Goal: Information Seeking & Learning: Learn about a topic

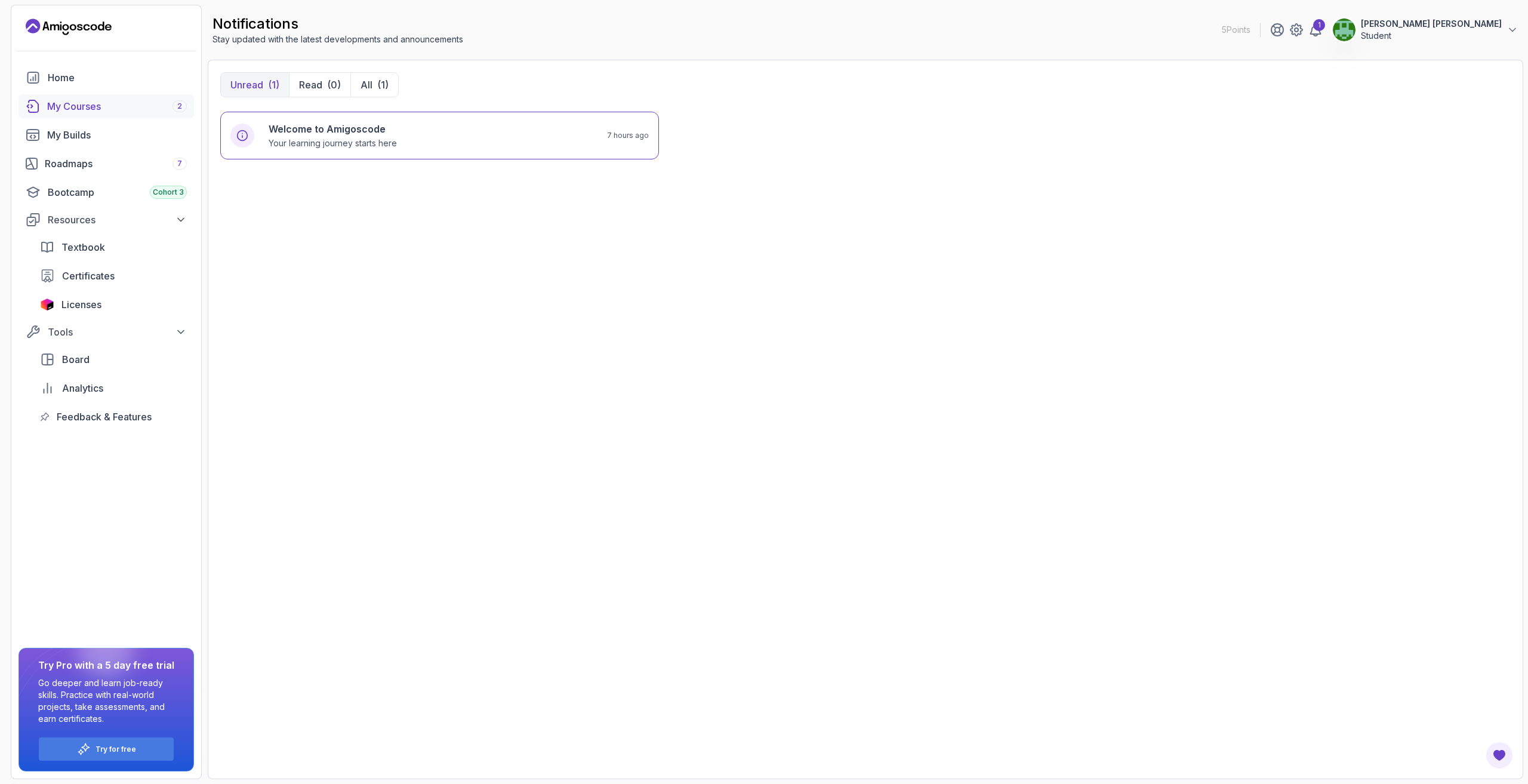
click at [93, 108] on div "My Courses 2" at bounding box center [117, 106] width 140 height 15
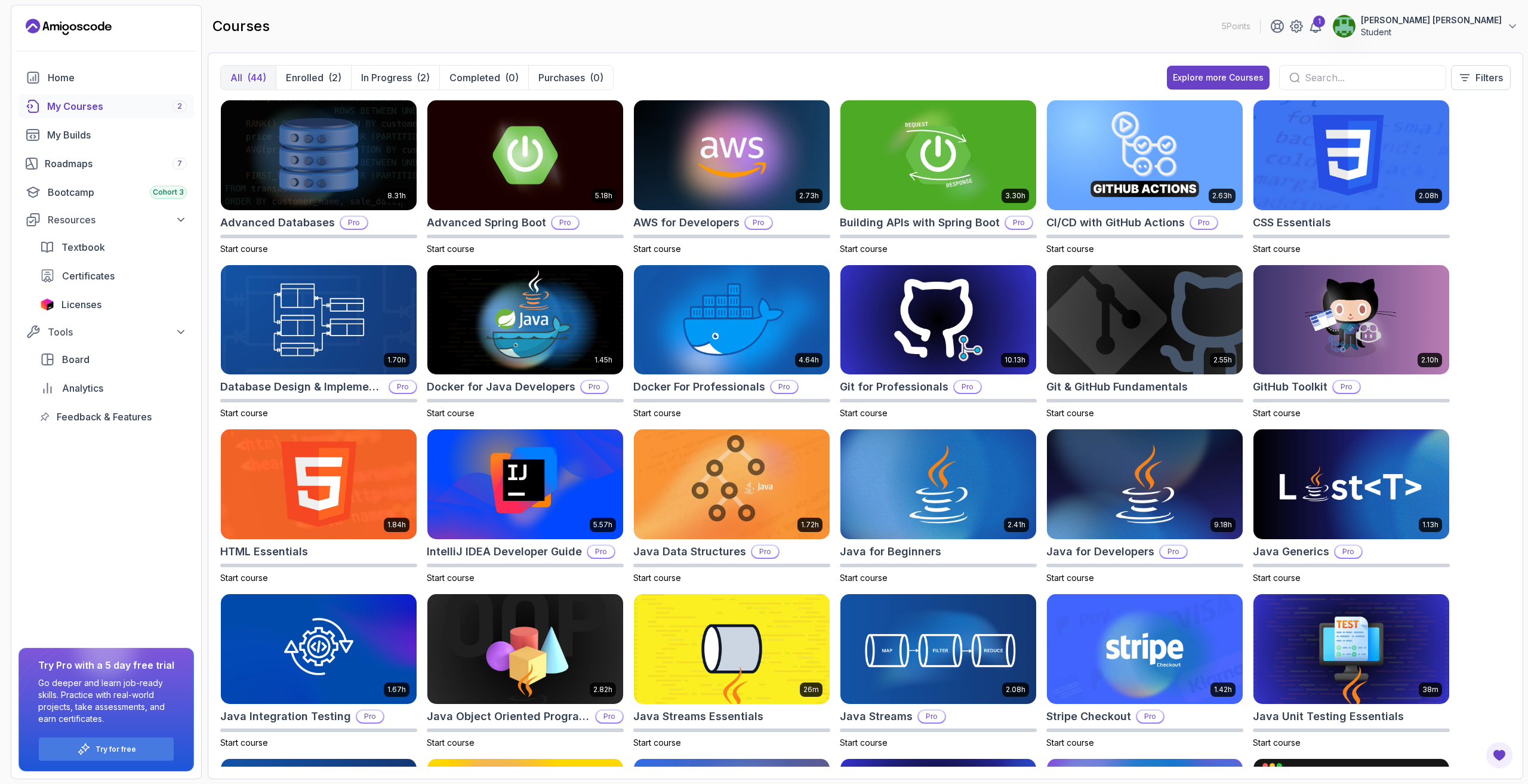
click at [82, 111] on div "My Courses 2" at bounding box center [117, 106] width 140 height 15
click at [387, 73] on p "In Progress" at bounding box center [386, 77] width 51 height 15
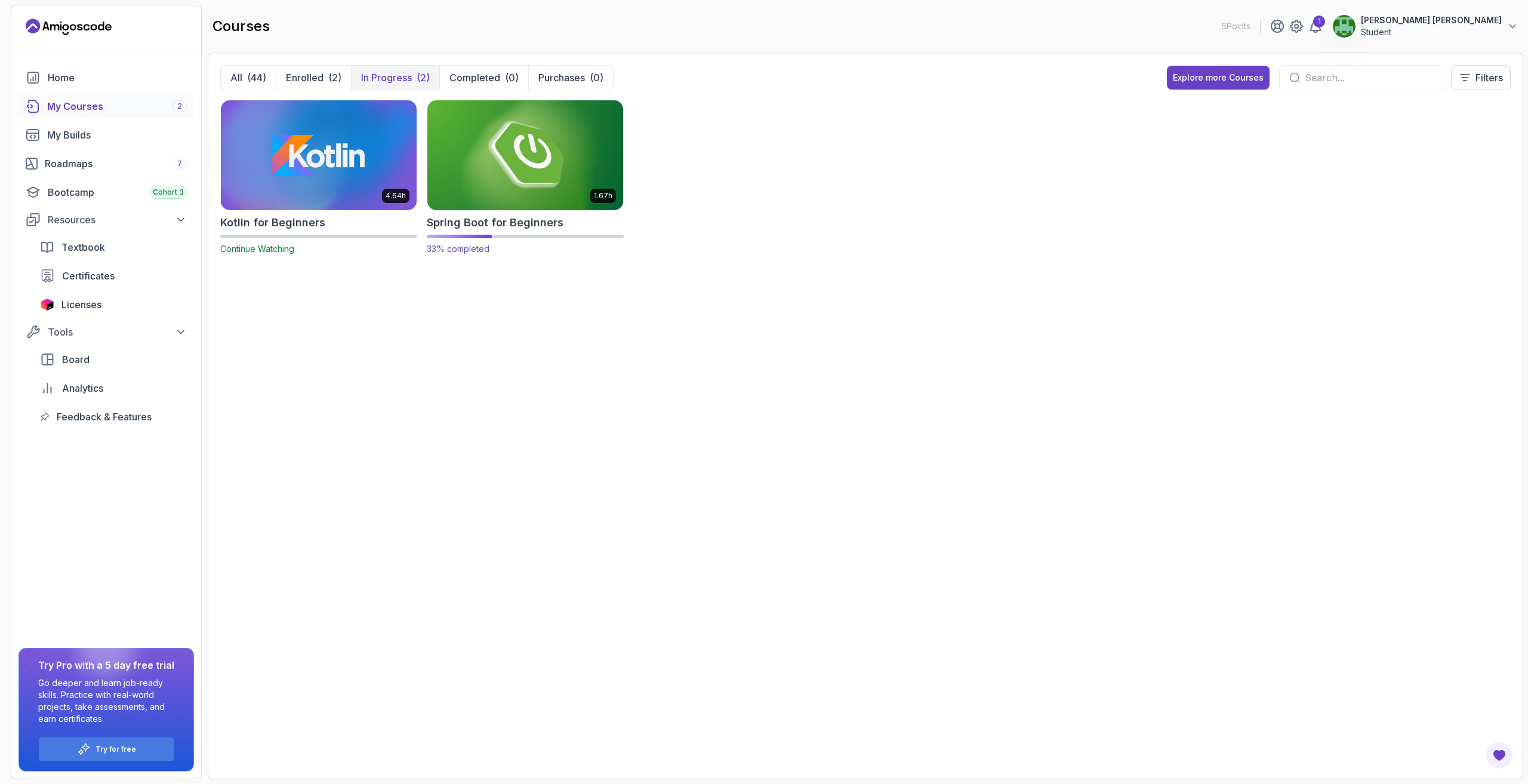
click at [505, 172] on img at bounding box center [524, 155] width 205 height 116
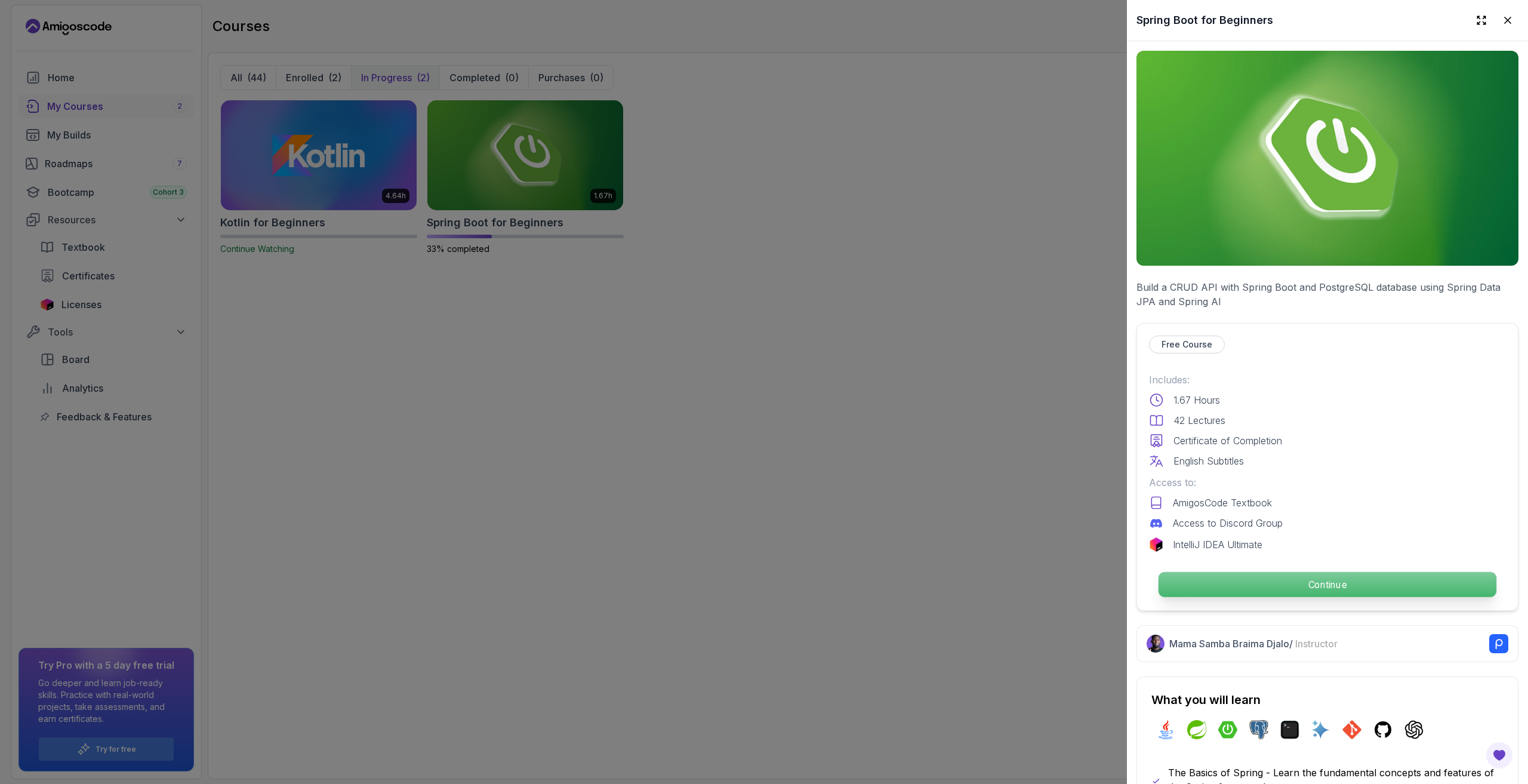
click at [1385, 584] on p "Continue" at bounding box center [1327, 584] width 338 height 25
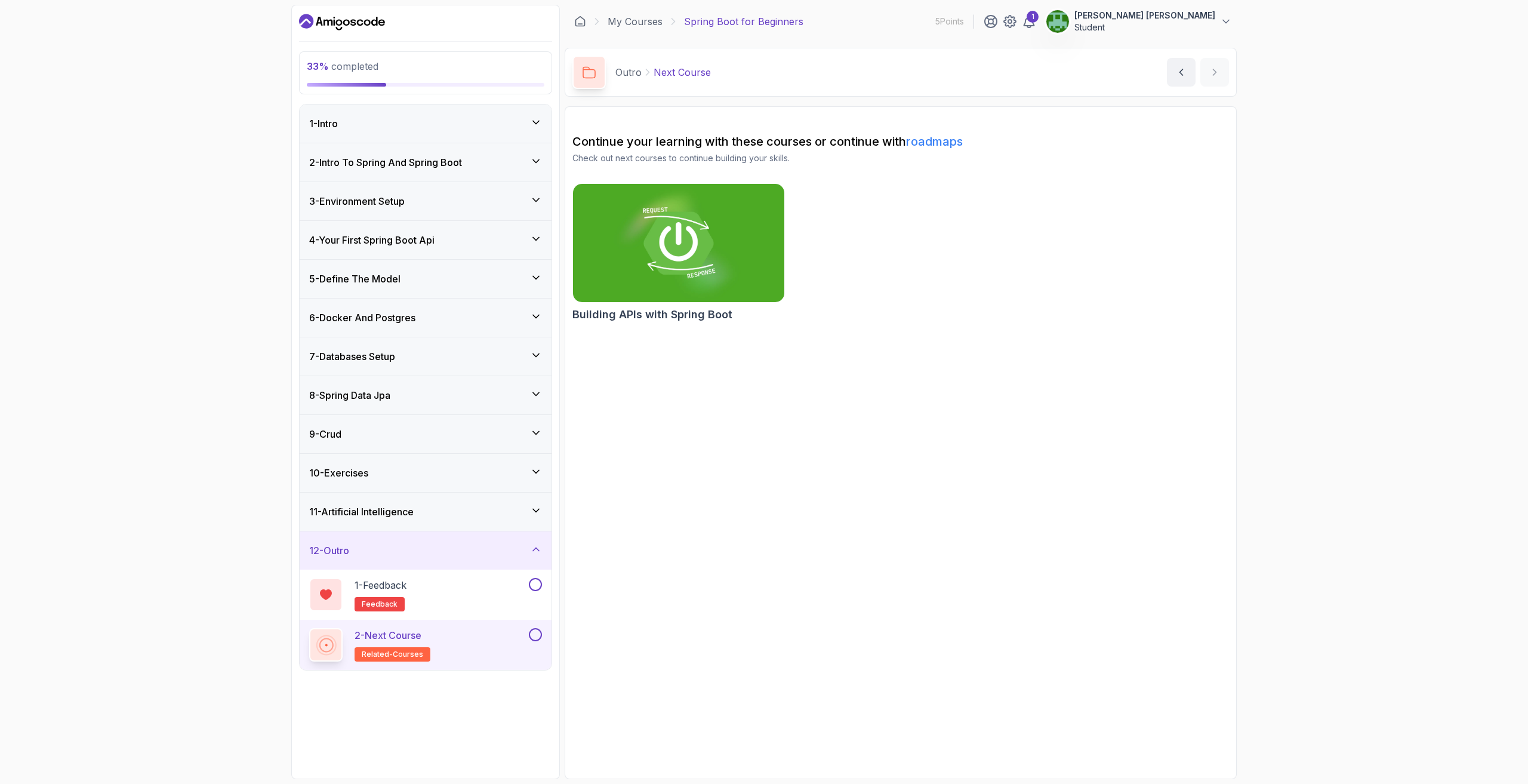
click at [465, 311] on div "6 - Docker And Postgres" at bounding box center [425, 318] width 233 height 15
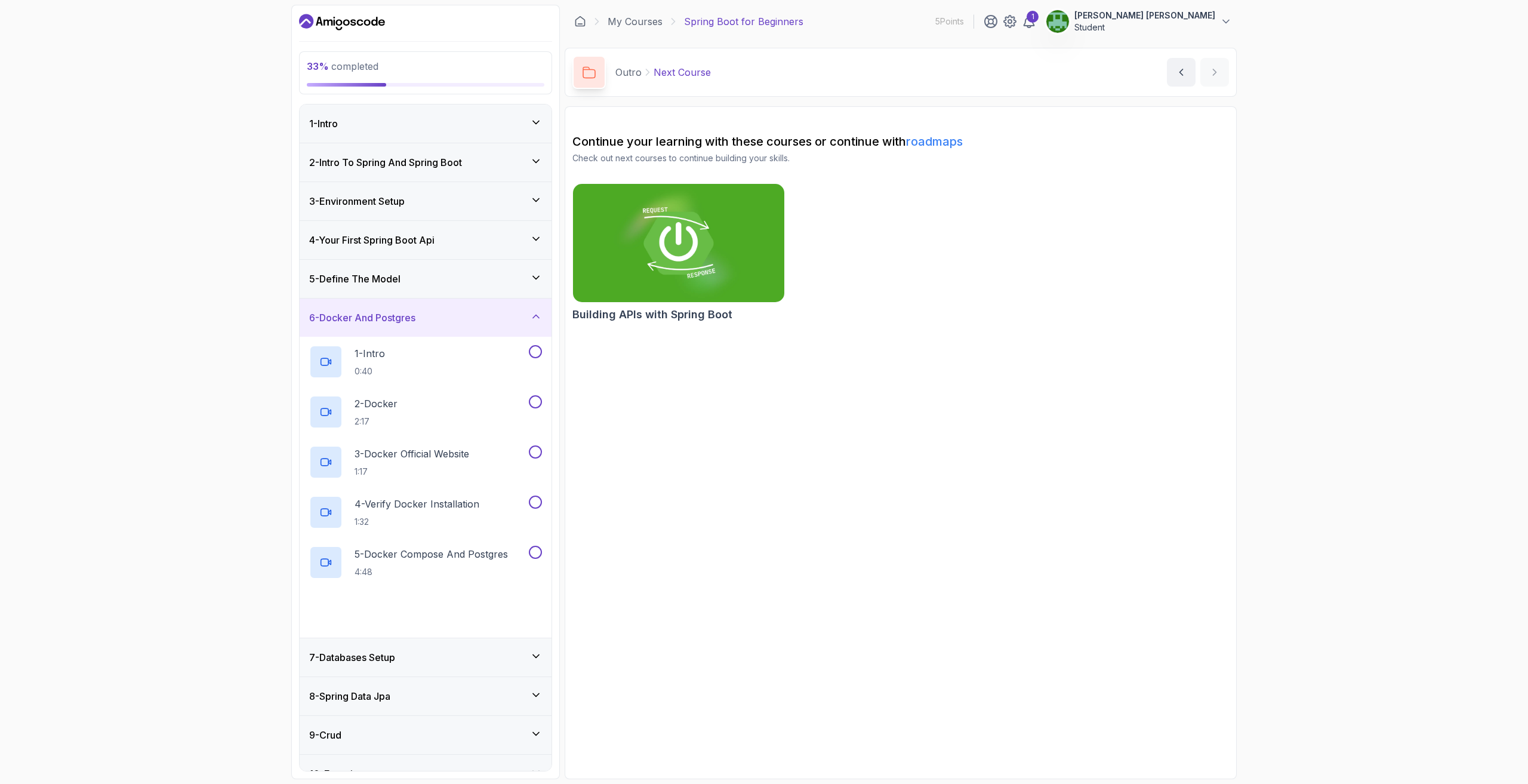
click at [417, 272] on div "5 - Define The Model" at bounding box center [425, 278] width 233 height 15
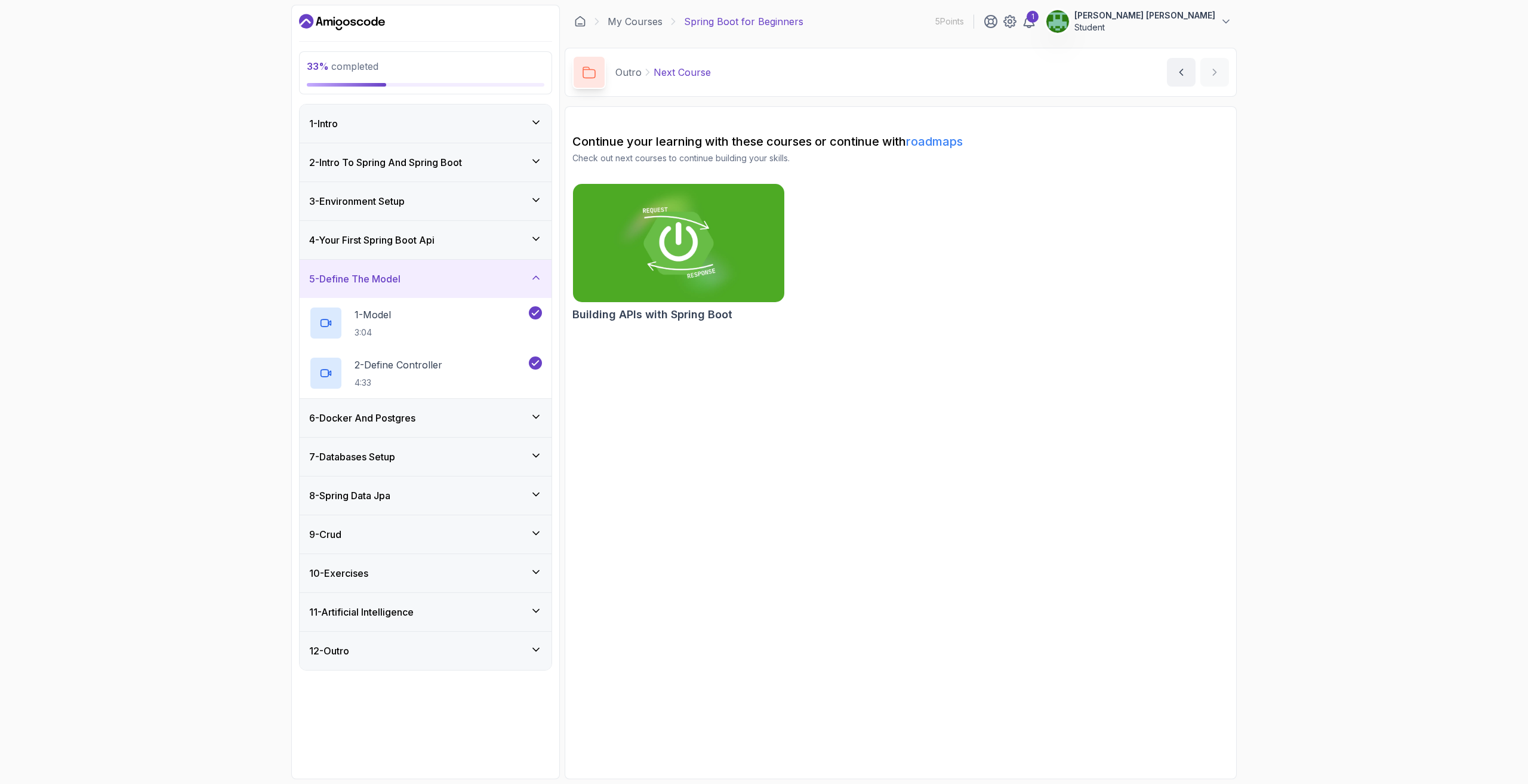
click at [415, 278] on div "5 - Define The Model" at bounding box center [425, 278] width 233 height 15
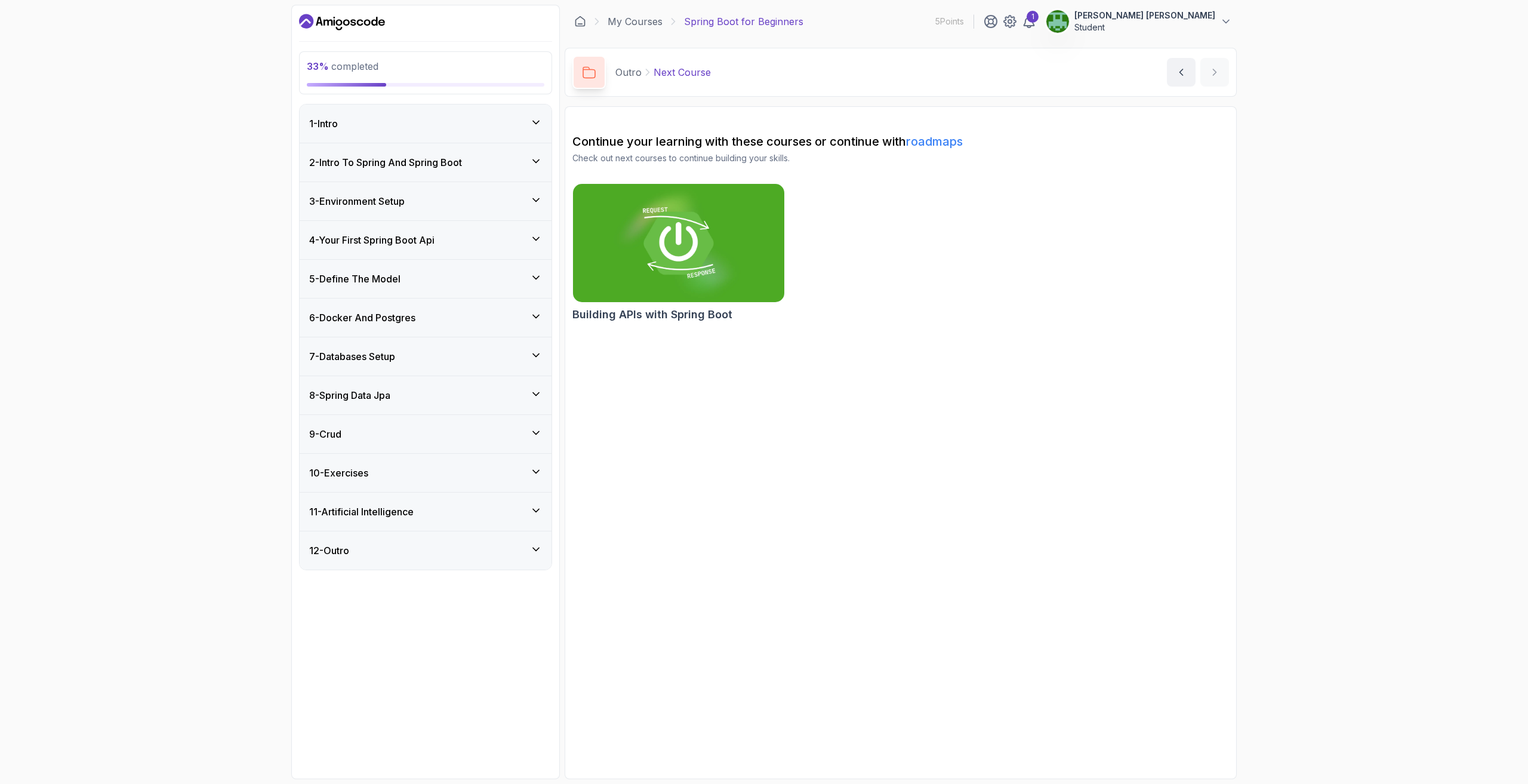
click at [416, 323] on h3 "6 - Docker And Postgres" at bounding box center [362, 318] width 106 height 15
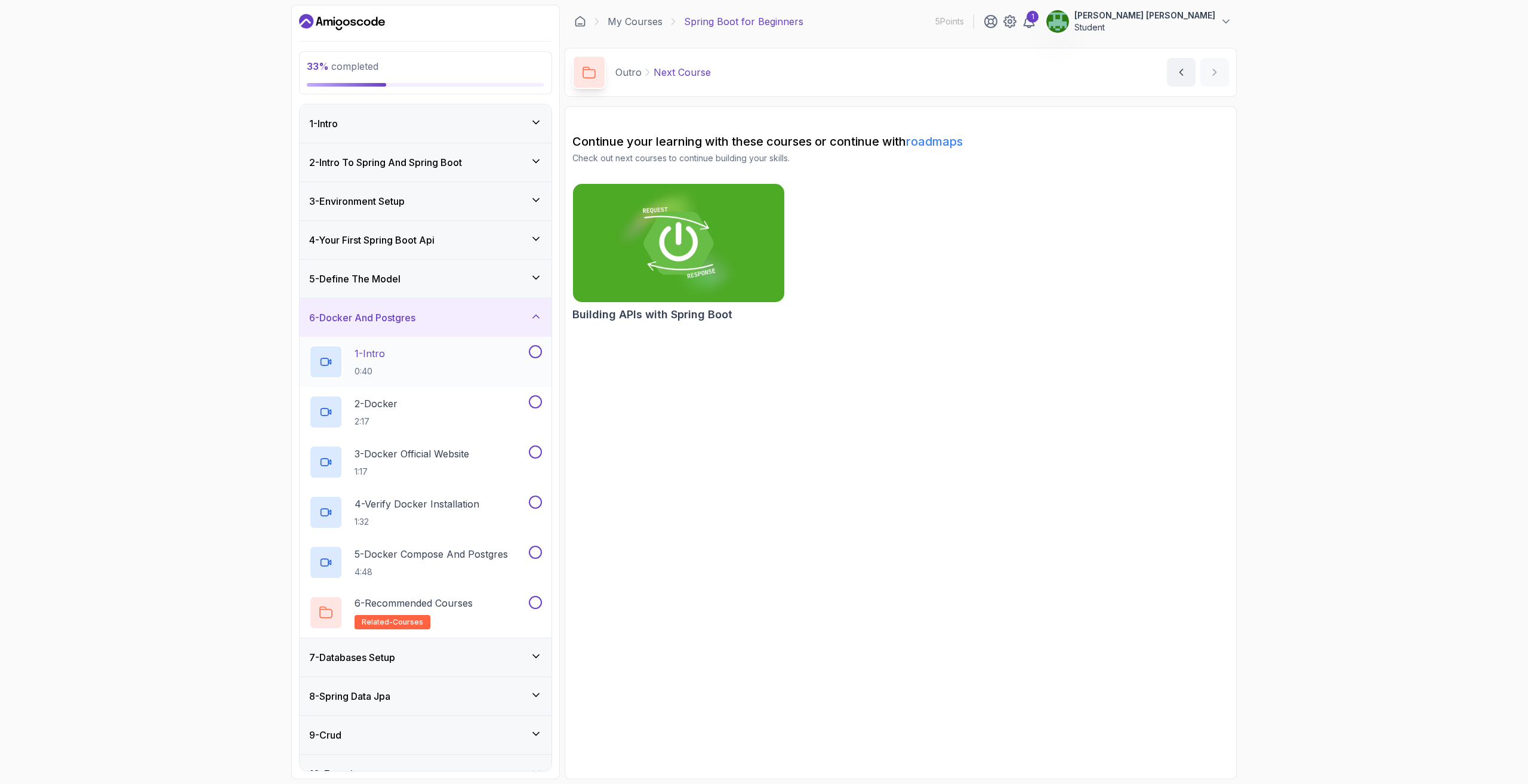
click at [530, 358] on button "1 - Intro 0:40" at bounding box center [425, 362] width 233 height 33
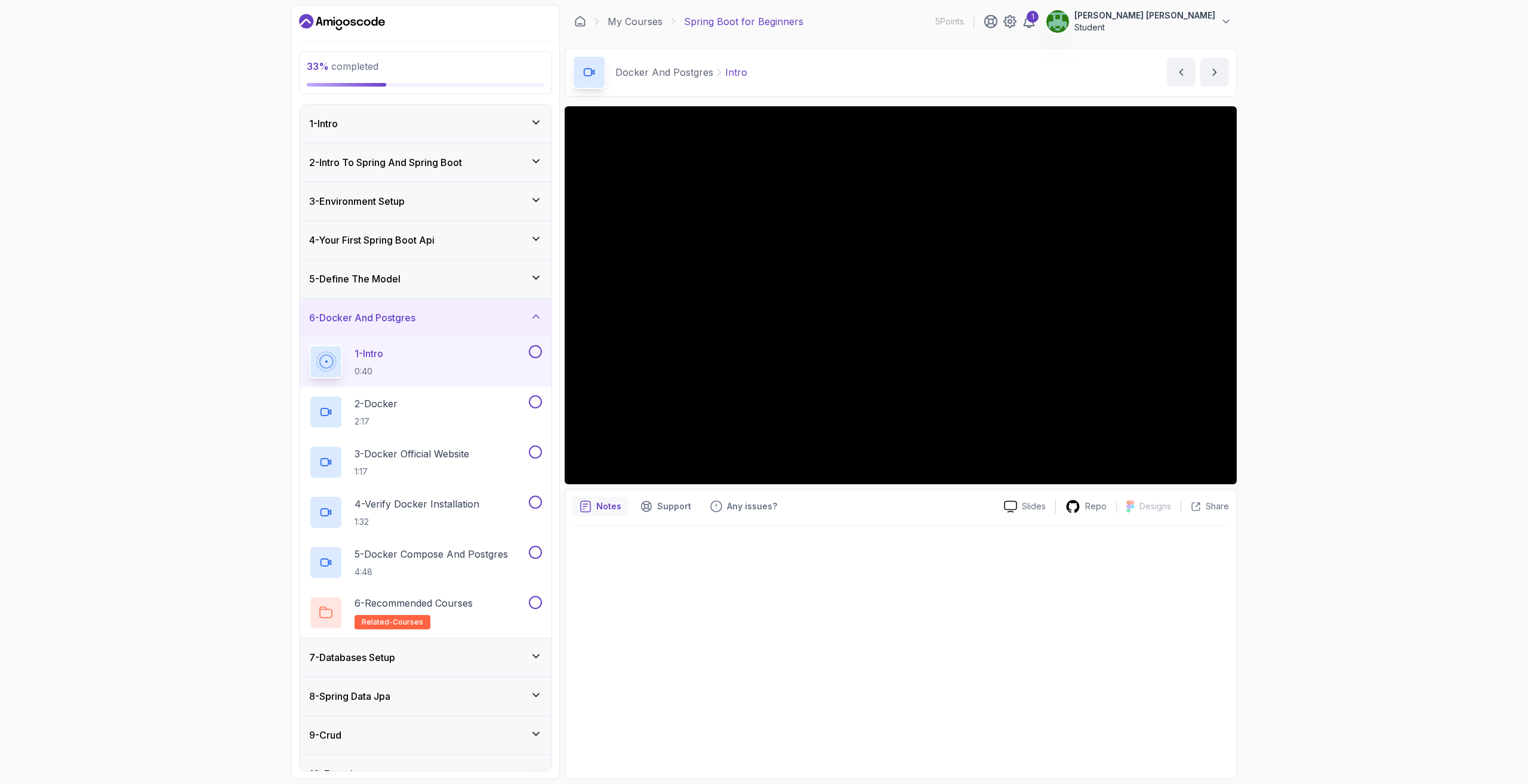
click at [366, 663] on h3 "7 - Databases Setup" at bounding box center [352, 657] width 86 height 15
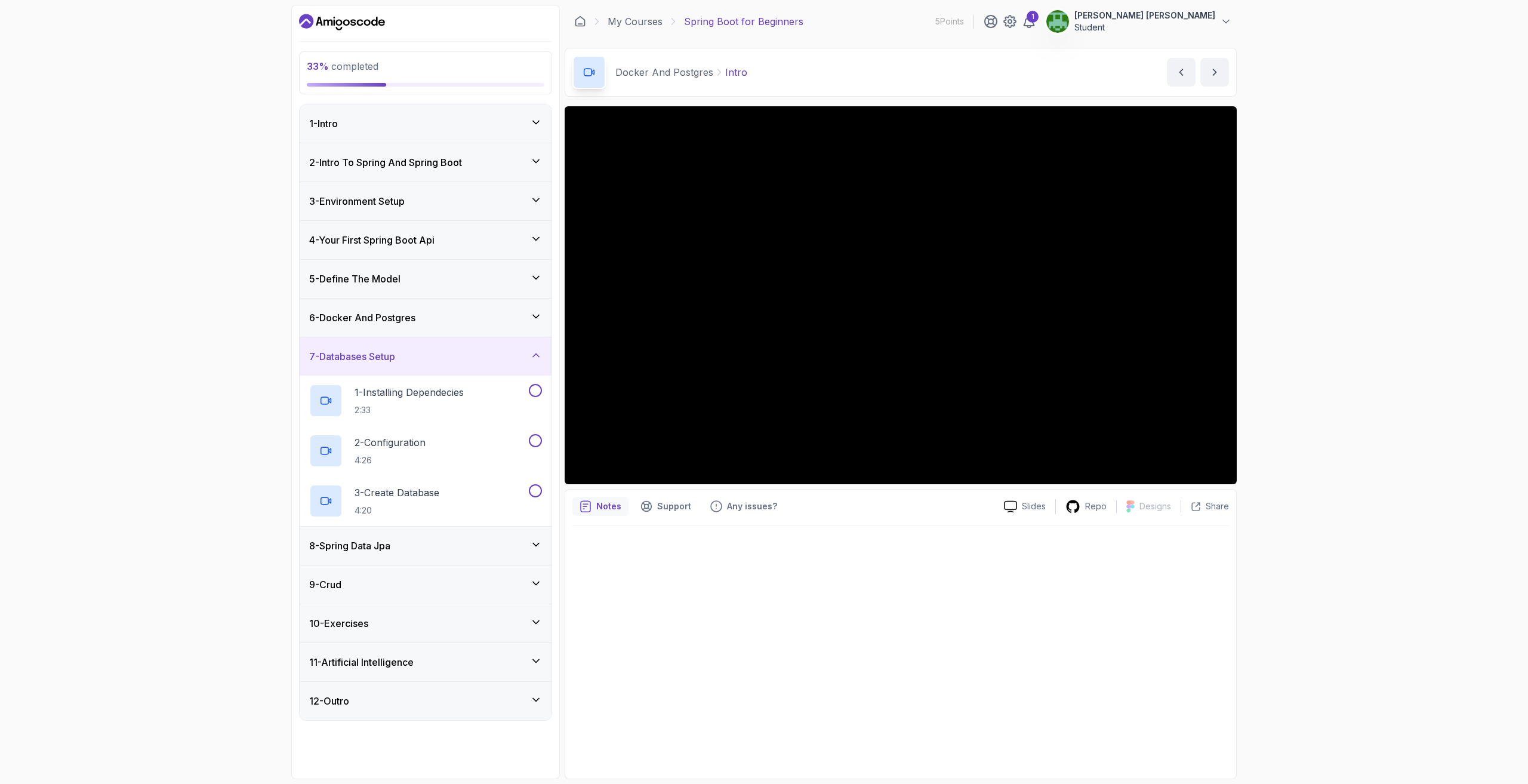
click at [538, 321] on icon at bounding box center [536, 317] width 12 height 12
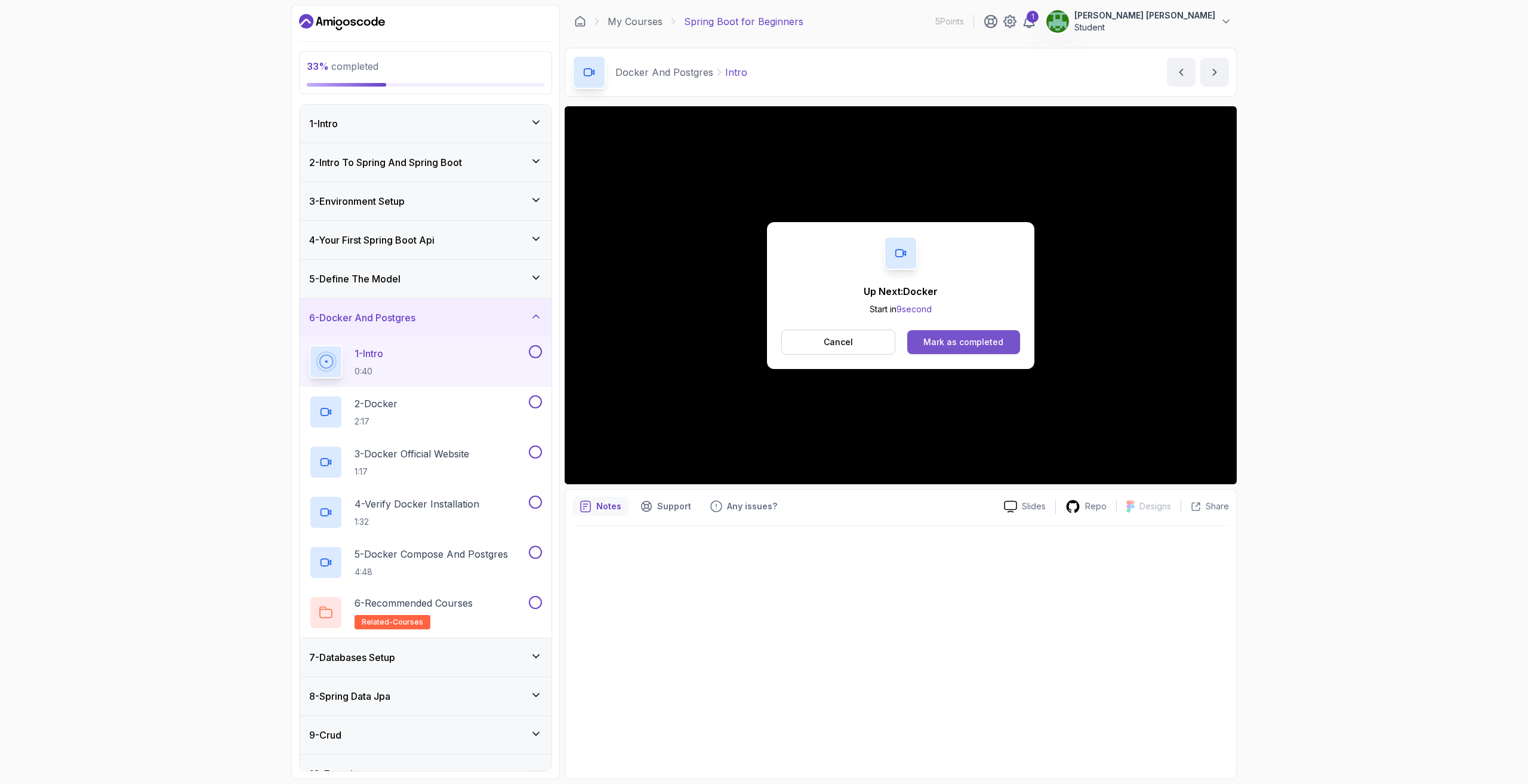
click at [962, 346] on div "Mark as completed" at bounding box center [963, 342] width 80 height 12
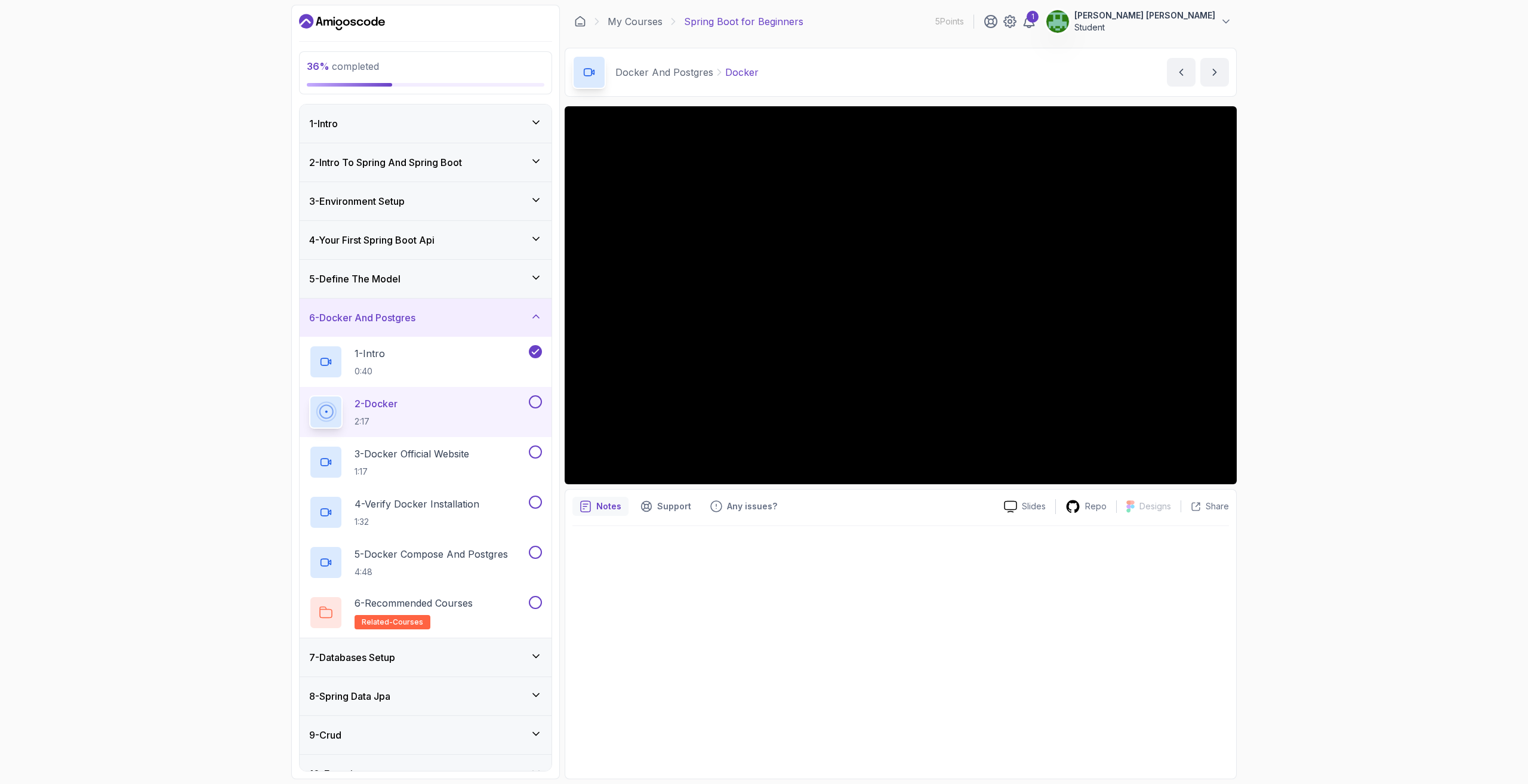
click at [519, 712] on div "8 - Spring Data Jpa" at bounding box center [425, 696] width 252 height 38
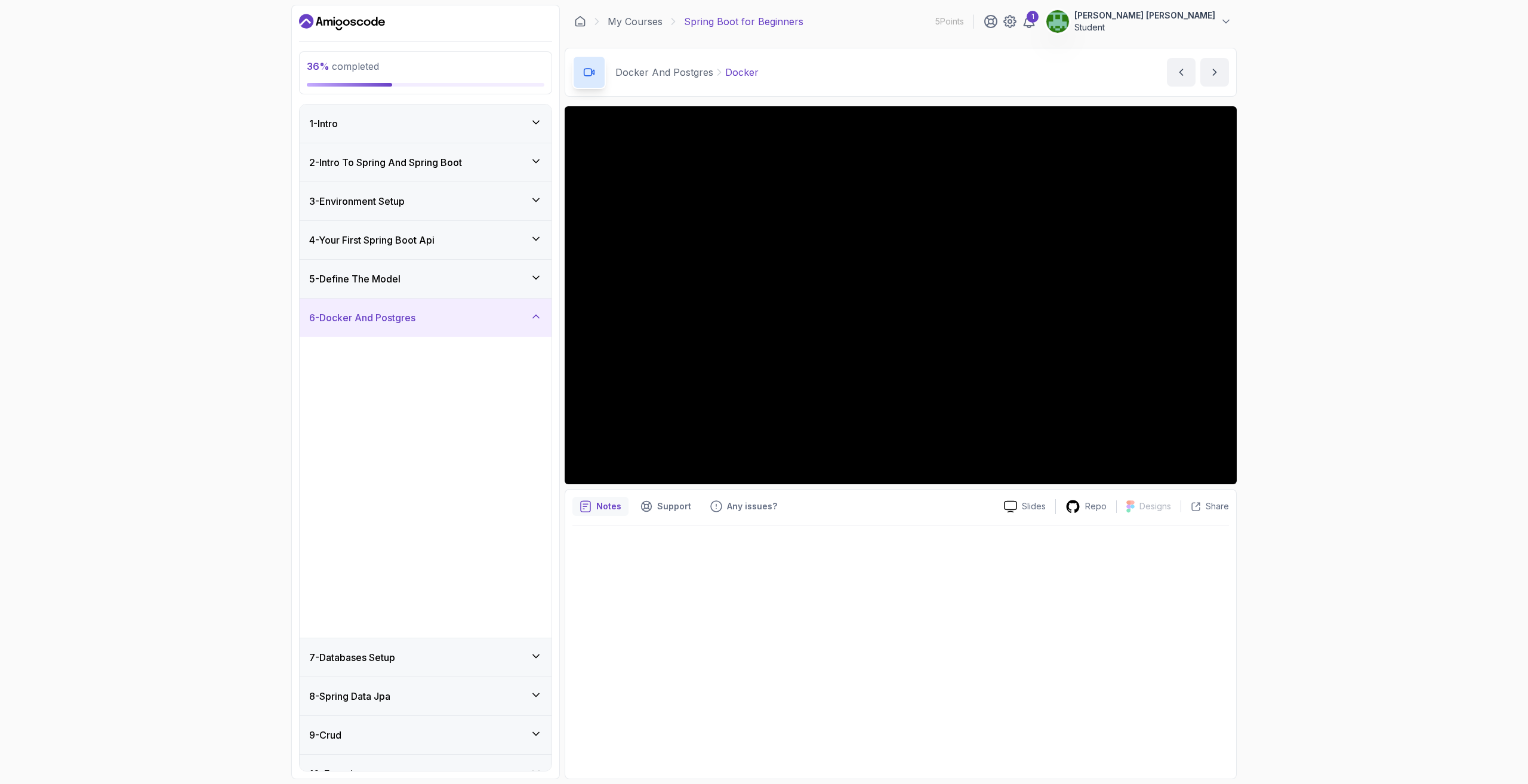
click at [675, 683] on div at bounding box center [901, 649] width 657 height 245
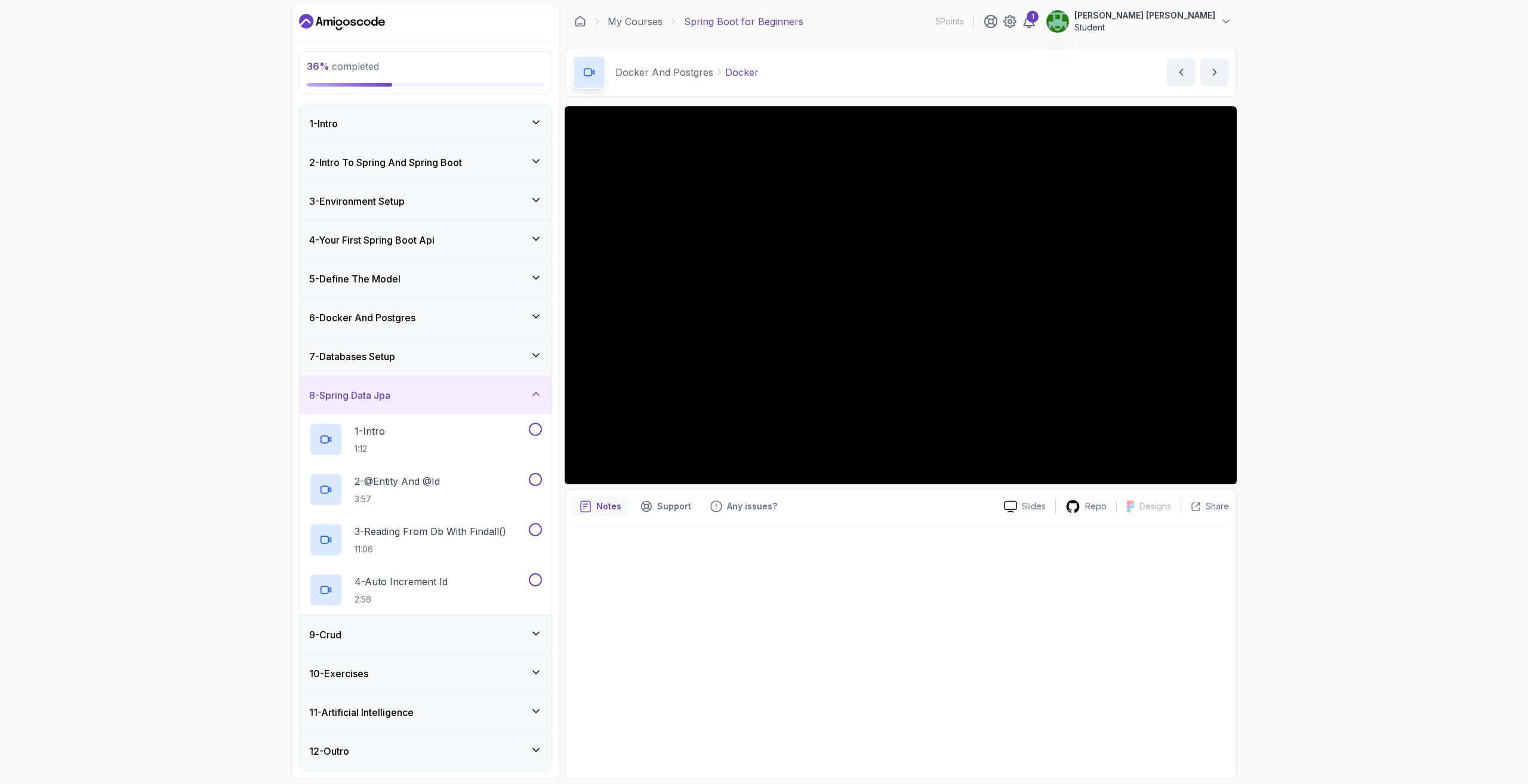
click at [530, 364] on div "7 - Databases Setup" at bounding box center [425, 356] width 252 height 38
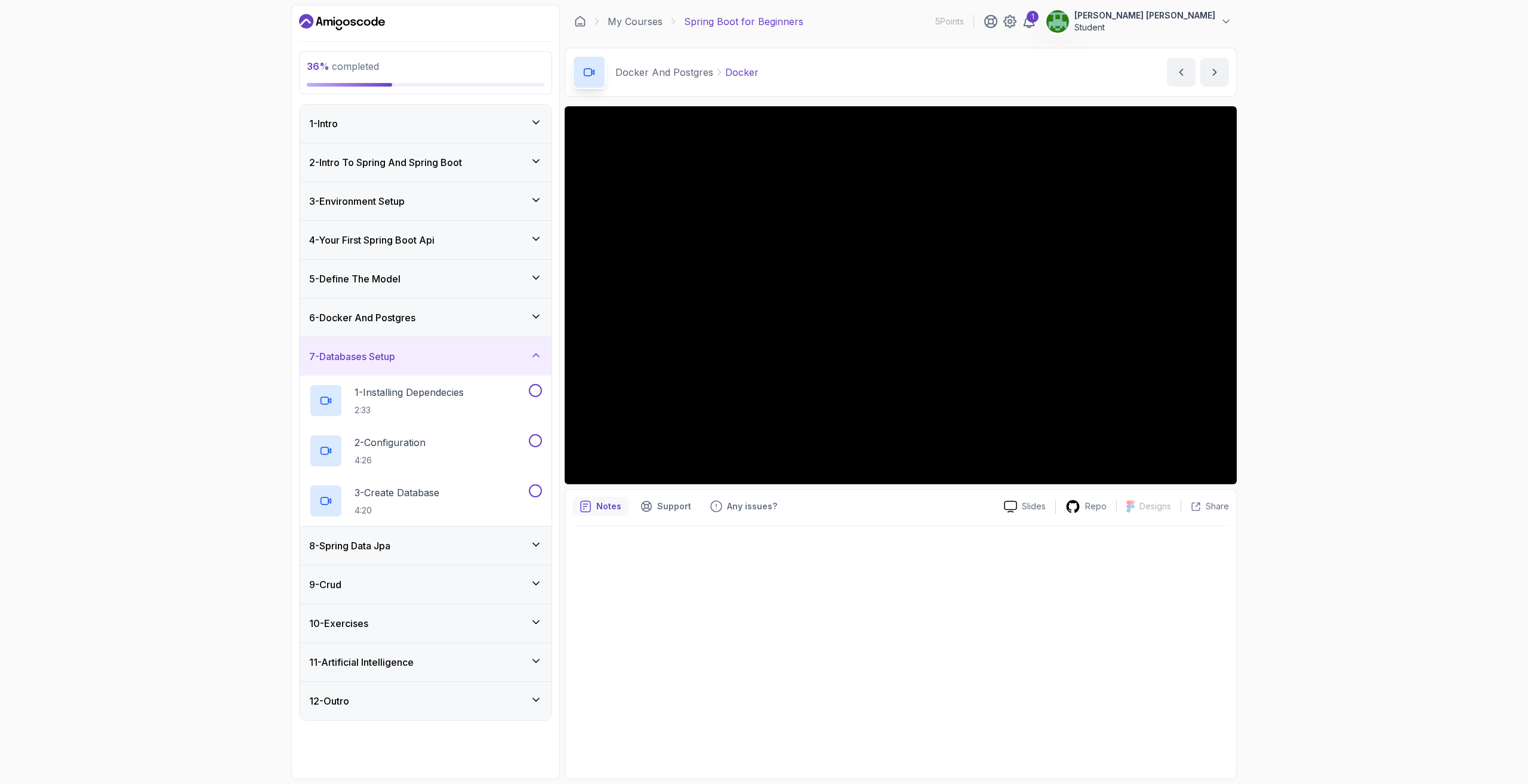
click at [537, 316] on icon at bounding box center [536, 317] width 12 height 12
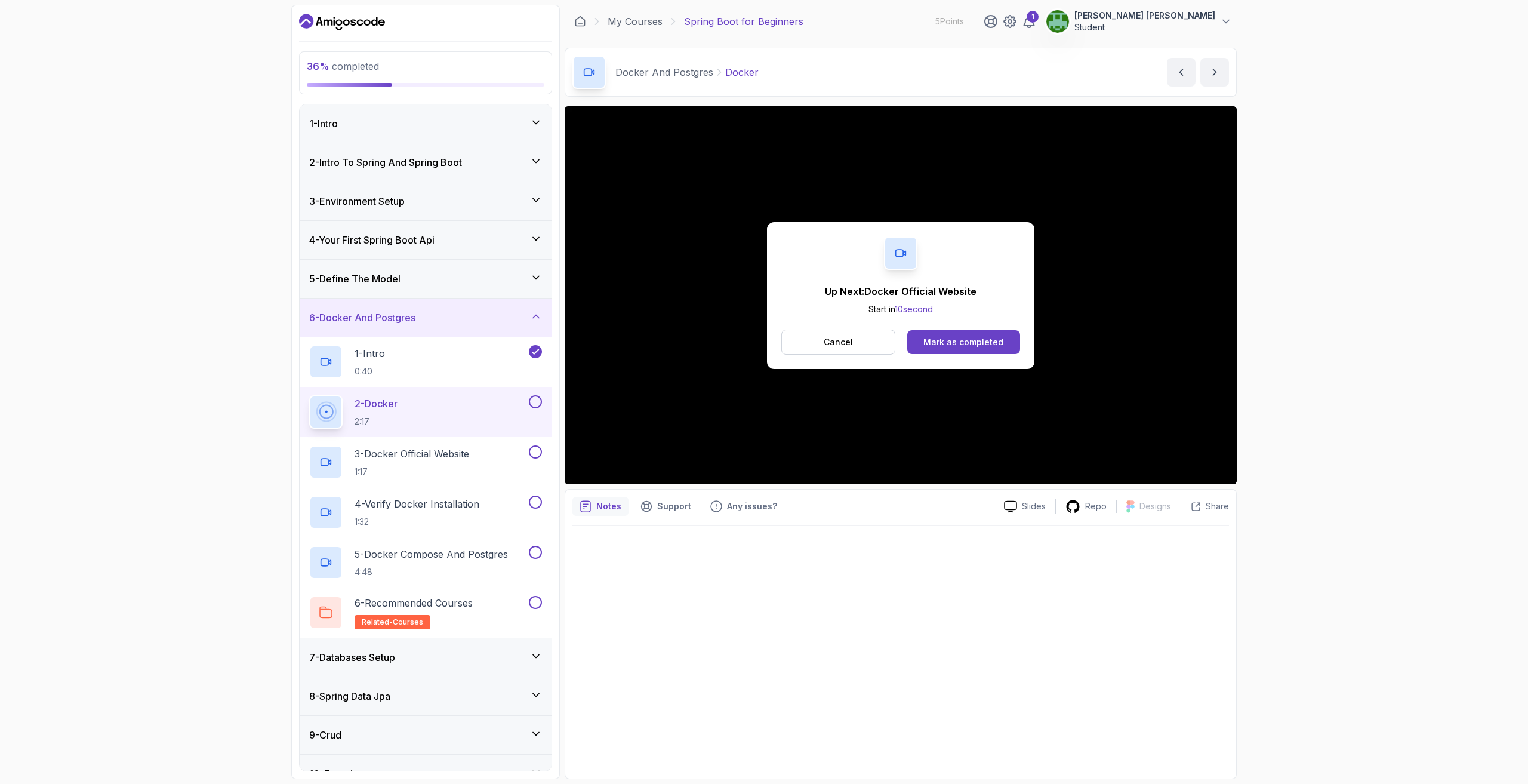
click at [538, 402] on button at bounding box center [535, 401] width 13 height 13
click at [515, 453] on div "3 - Docker Official Website 1:17" at bounding box center [418, 462] width 218 height 33
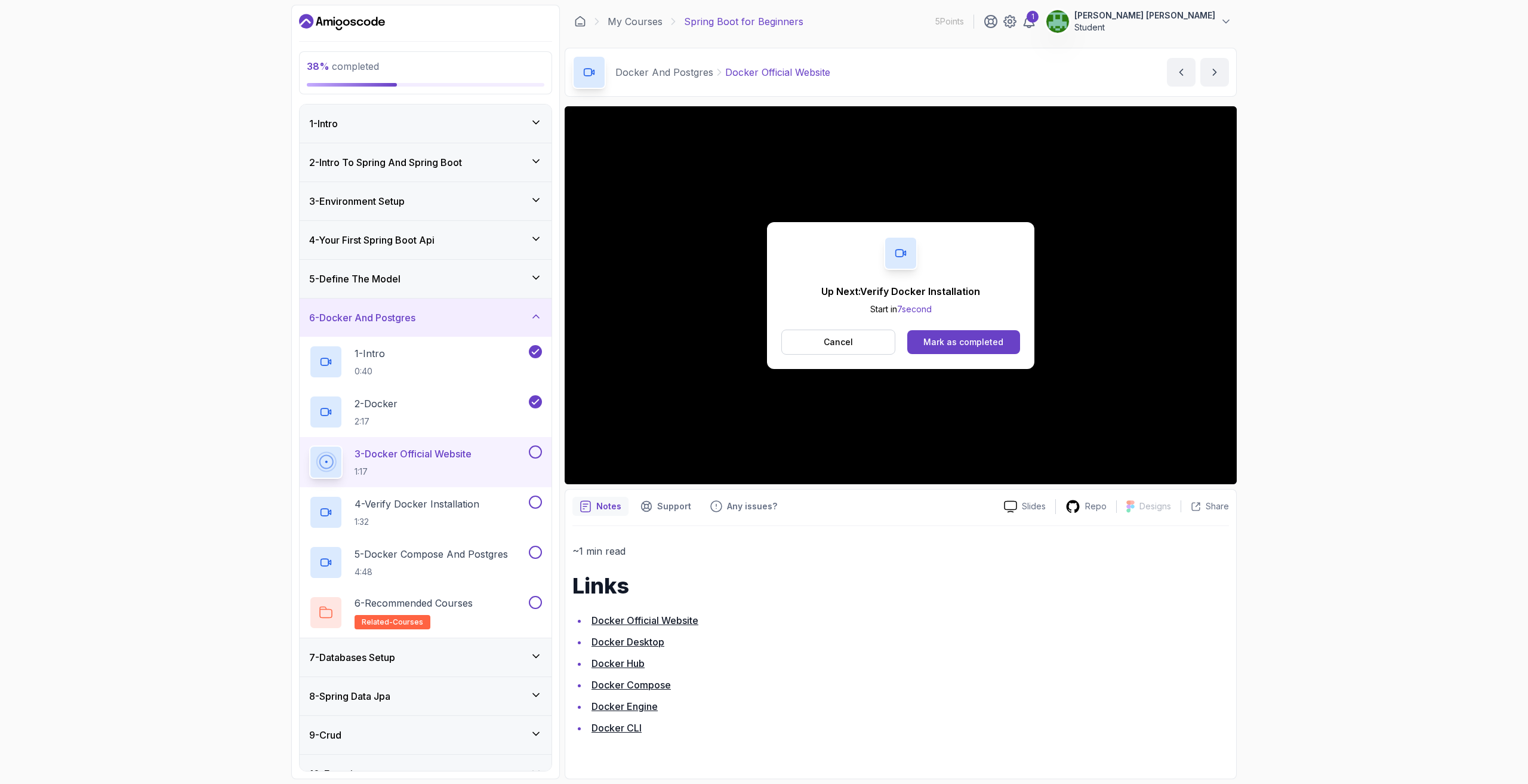
click at [806, 341] on button "Cancel" at bounding box center [838, 342] width 114 height 25
click at [965, 347] on div "Mark as completed" at bounding box center [963, 342] width 80 height 12
